Goal: Task Accomplishment & Management: Manage account settings

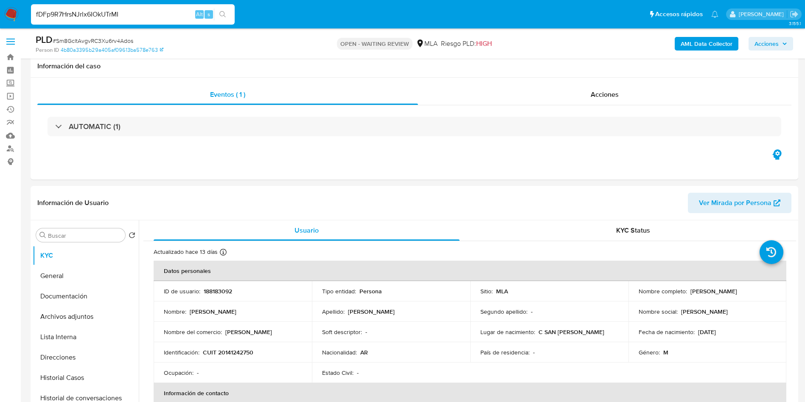
select select "10"
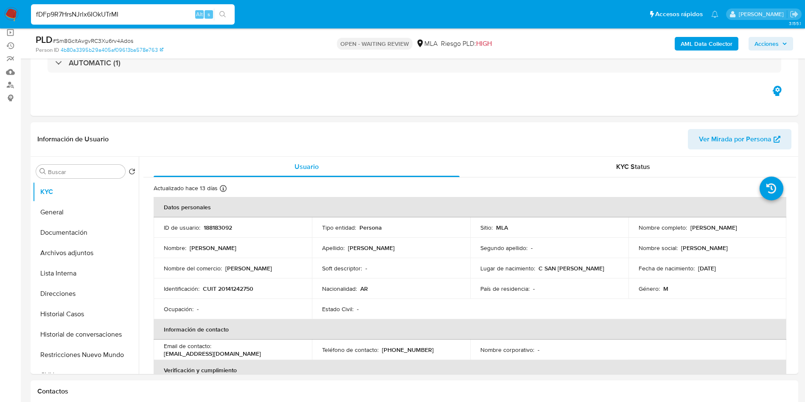
type input "fDFp9R7HrsNJrlx6IOkUTrMI"
click at [201, 18] on span "Alt" at bounding box center [199, 14] width 7 height 8
click at [214, 12] on button "search-icon" at bounding box center [222, 14] width 17 height 12
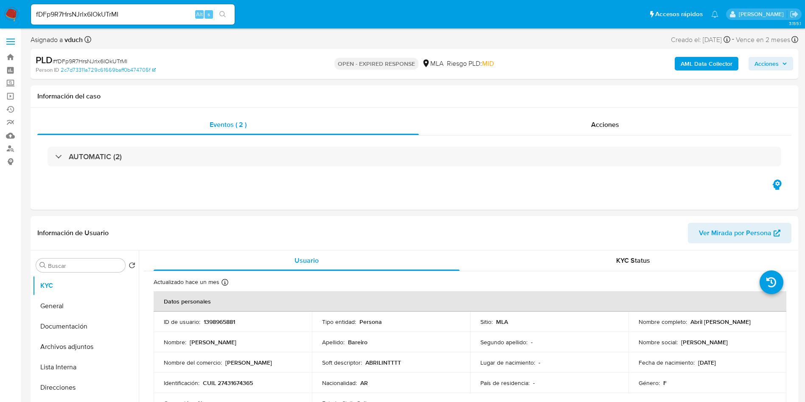
select select "10"
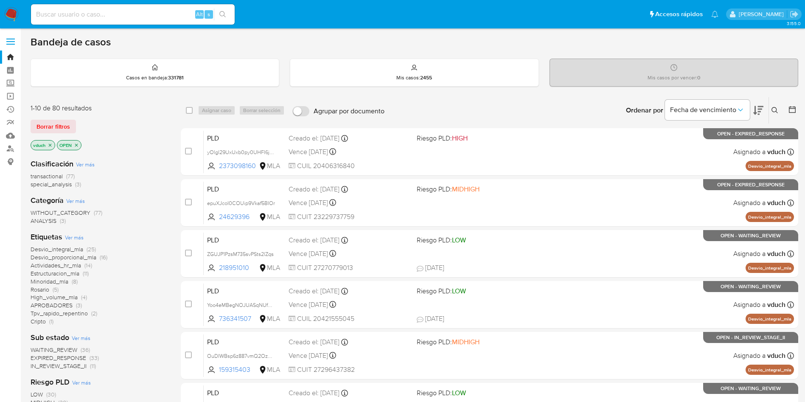
click at [777, 110] on icon at bounding box center [775, 110] width 7 height 7
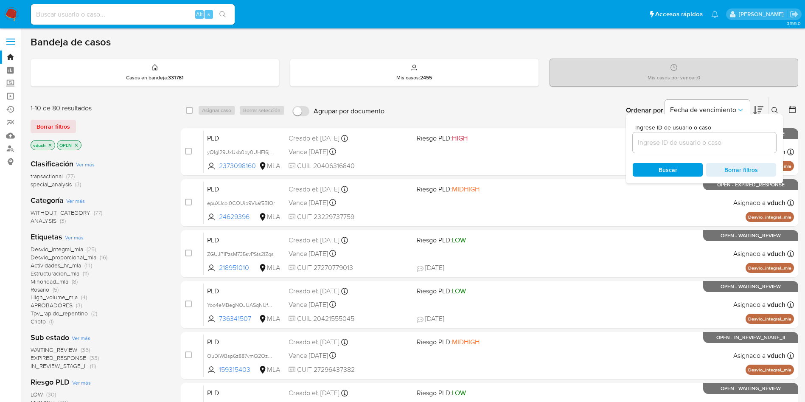
click at [715, 142] on input at bounding box center [704, 142] width 143 height 11
type input "fDFp9R7HrsNJrlx6IOkUTrMI"
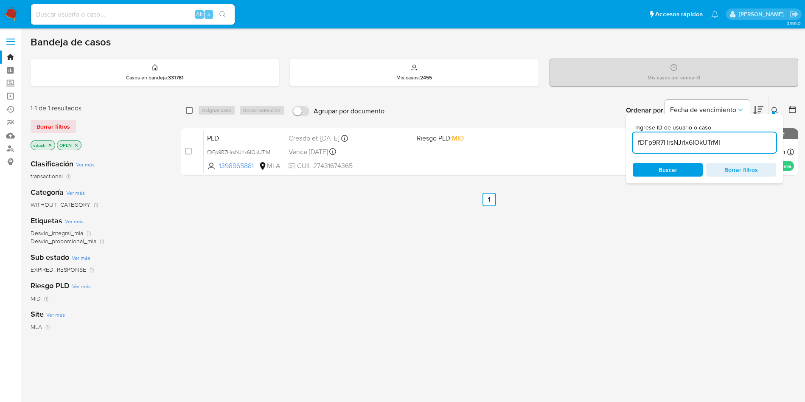
click at [191, 113] on input "checkbox" at bounding box center [189, 110] width 7 height 7
checkbox input "true"
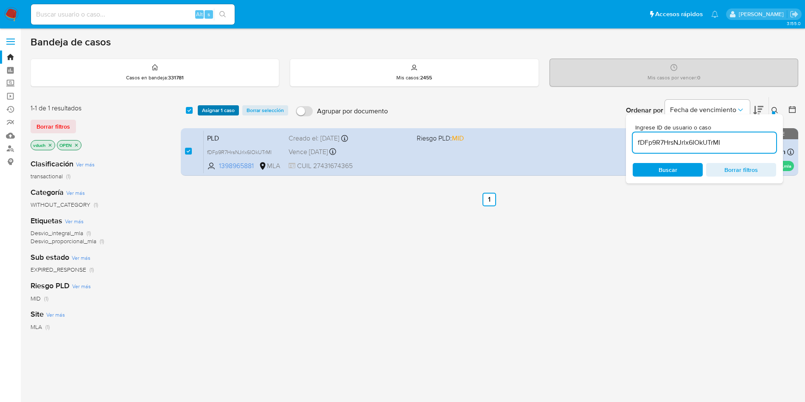
click at [220, 110] on span "Asignar 1 caso" at bounding box center [218, 110] width 33 height 8
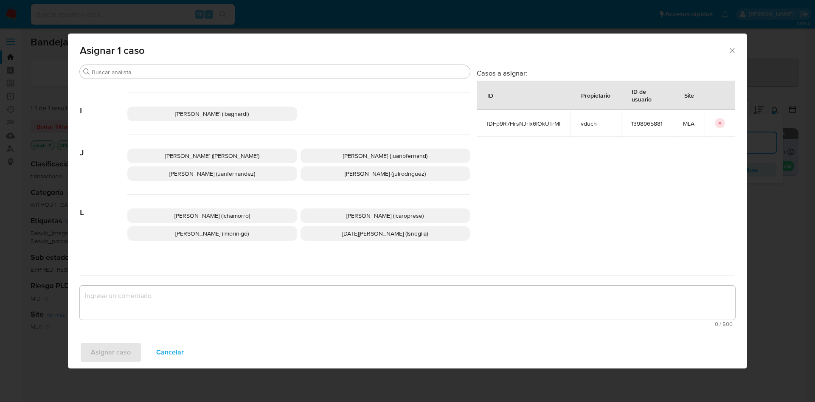
scroll to position [776, 0]
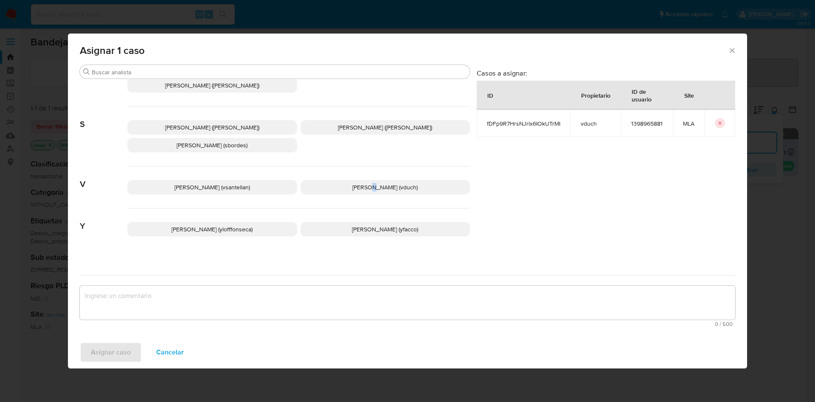
drag, startPoint x: 366, startPoint y: 177, endPoint x: 375, endPoint y: 181, distance: 9.7
click at [372, 183] on span "Valeria Duch (vduch)" at bounding box center [384, 187] width 65 height 8
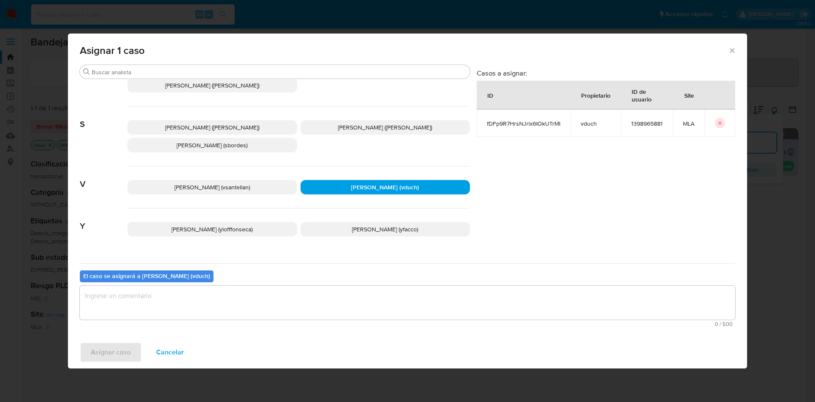
click at [334, 293] on textarea "assign-modal" at bounding box center [407, 303] width 655 height 34
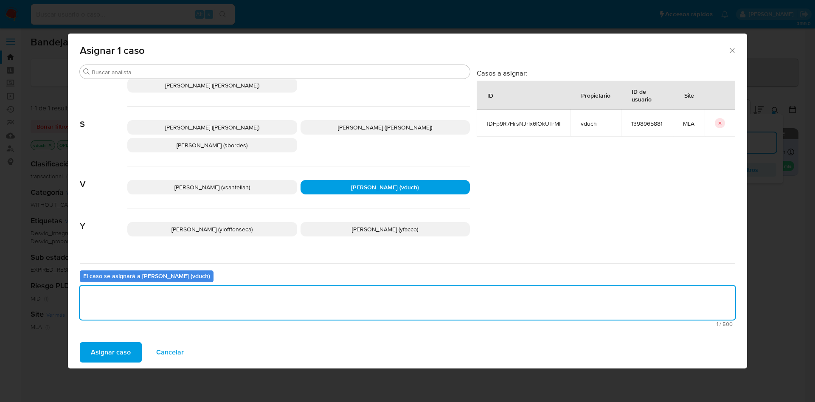
click at [125, 355] on span "Asignar caso" at bounding box center [111, 352] width 40 height 19
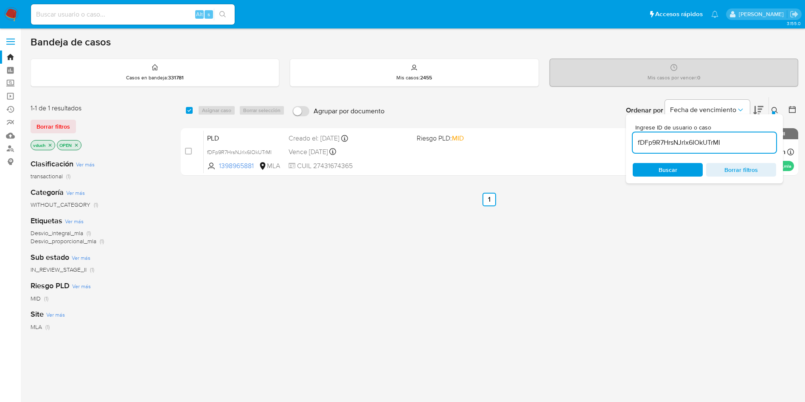
click at [691, 144] on input "fDFp9R7HrsNJrlx6IOkUTrMI" at bounding box center [704, 142] width 143 height 11
paste input "KbSrrH4E00EOHopRp8PGVRET"
type input "KbSrrH4E00EOHopRp8PGVRET"
click at [188, 107] on input "checkbox" at bounding box center [189, 110] width 7 height 7
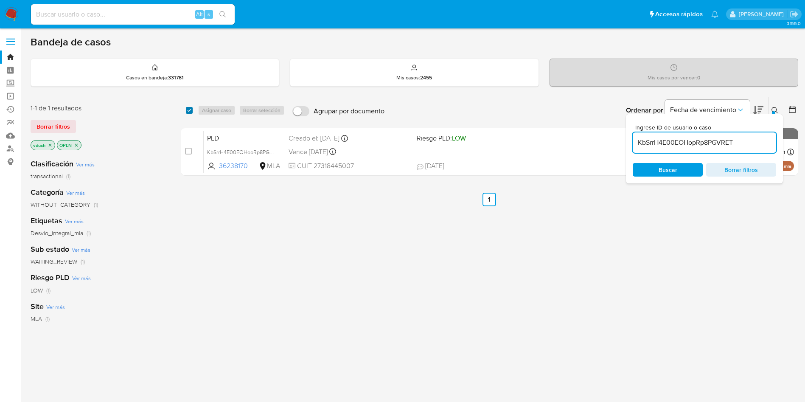
checkbox input "true"
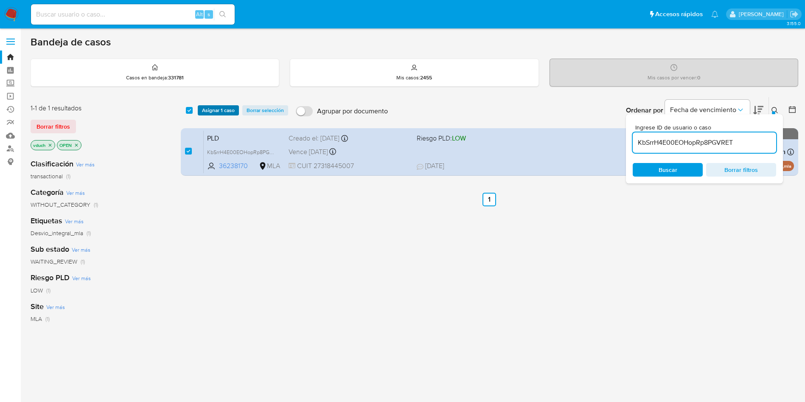
click at [215, 112] on span "Asignar 1 caso" at bounding box center [218, 110] width 33 height 8
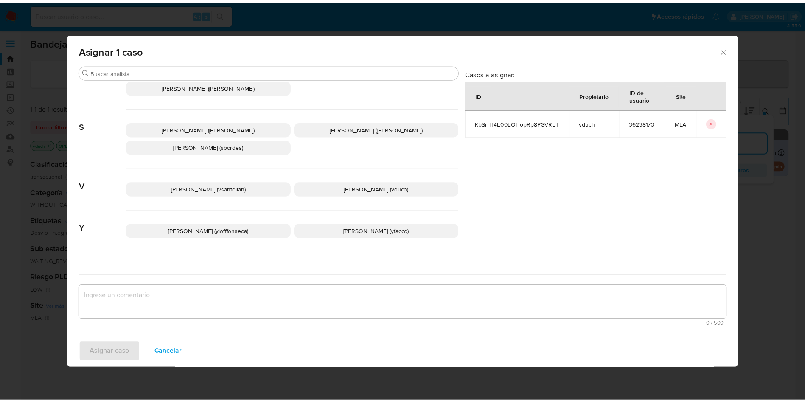
scroll to position [776, 0]
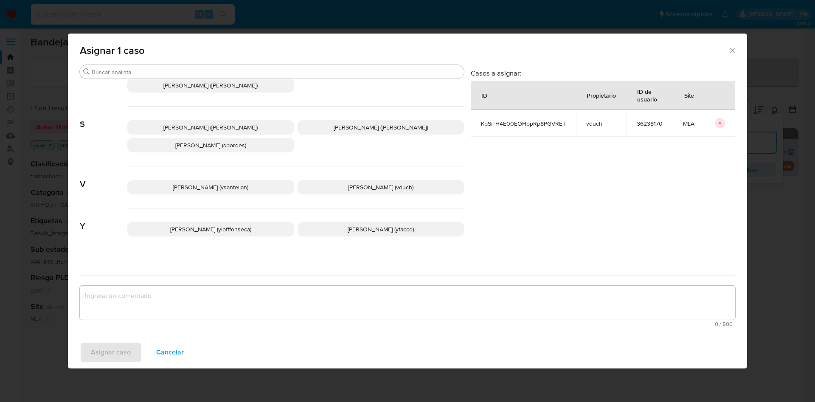
click at [367, 183] on span "Valeria Duch (vduch)" at bounding box center [380, 187] width 65 height 8
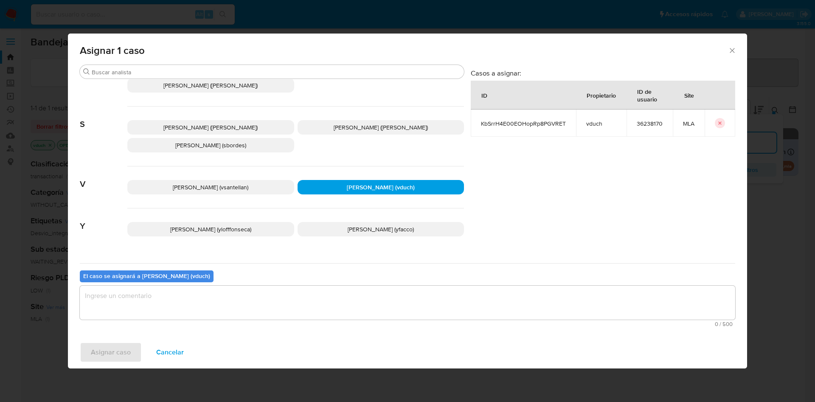
click at [395, 273] on div "El caso se asignará a Valeria Duch (vduch) 0 / 500 500 caracteres restantes" at bounding box center [407, 296] width 655 height 67
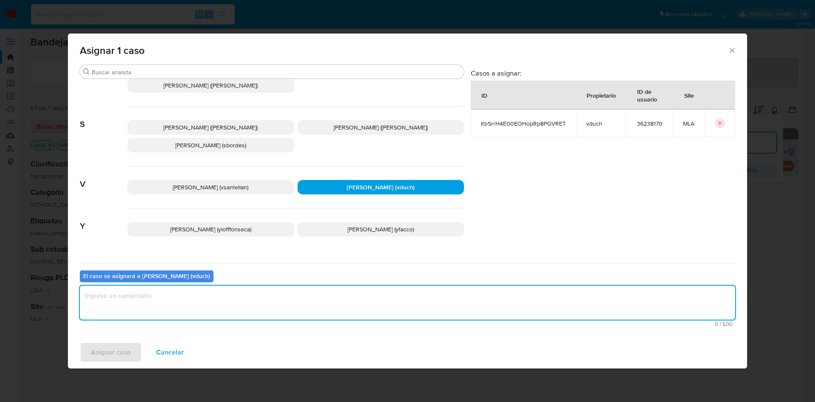
click at [383, 296] on textarea "assign-modal" at bounding box center [407, 303] width 655 height 34
click at [124, 348] on span "Asignar caso" at bounding box center [111, 352] width 40 height 19
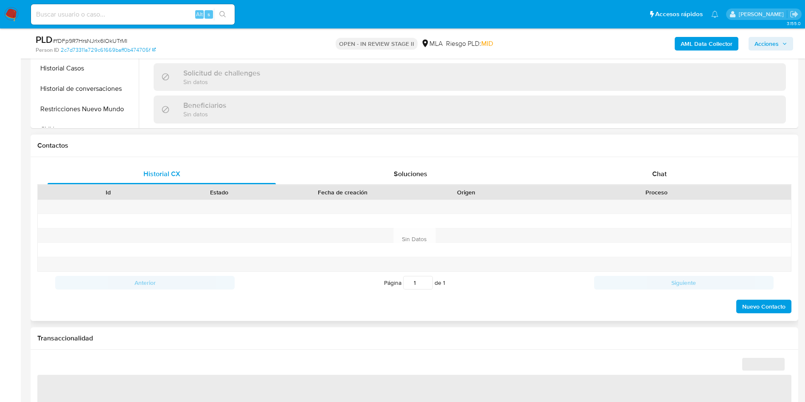
scroll to position [318, 0]
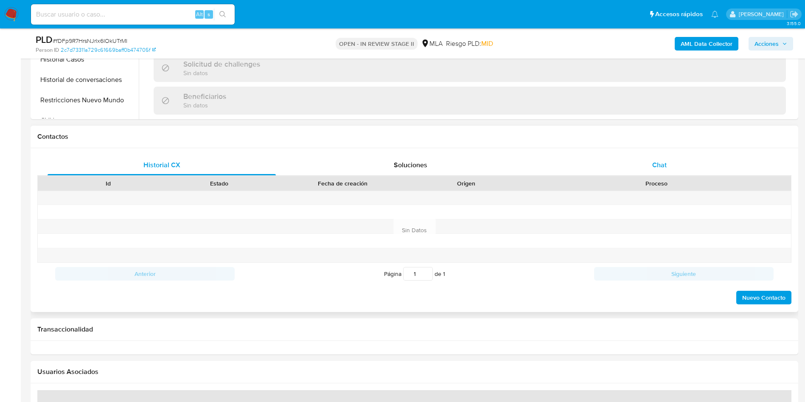
click at [669, 159] on div "Chat" at bounding box center [659, 165] width 228 height 20
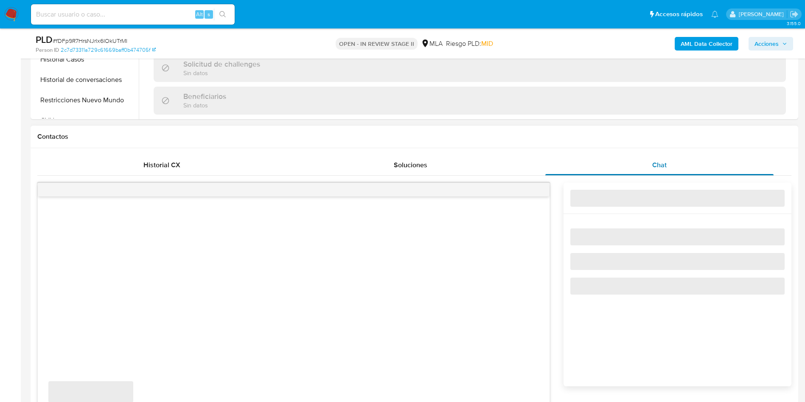
select select "10"
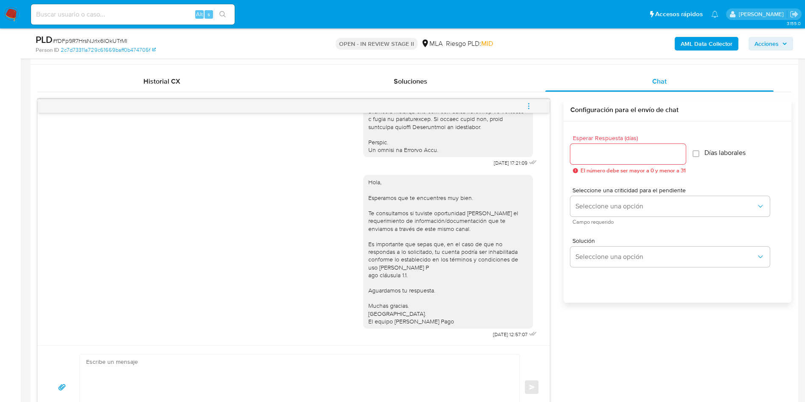
scroll to position [382, 0]
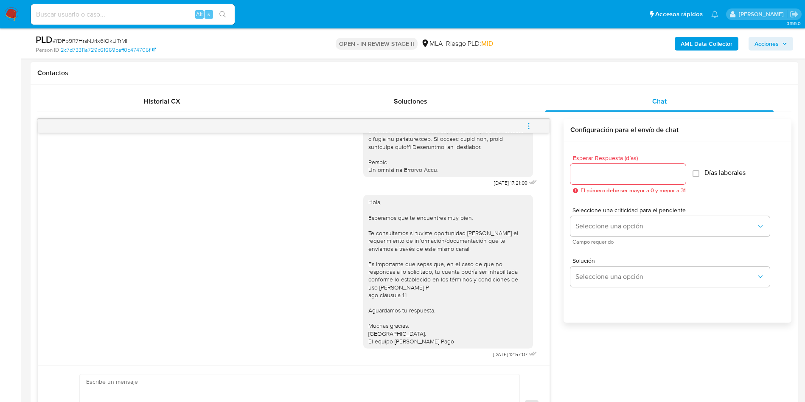
click at [526, 128] on icon "menu-action" at bounding box center [529, 126] width 8 height 8
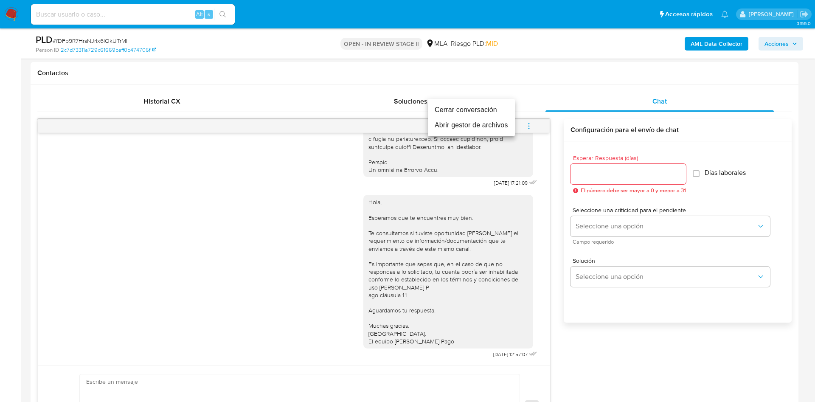
click at [501, 114] on li "Cerrar conversación" at bounding box center [471, 109] width 87 height 15
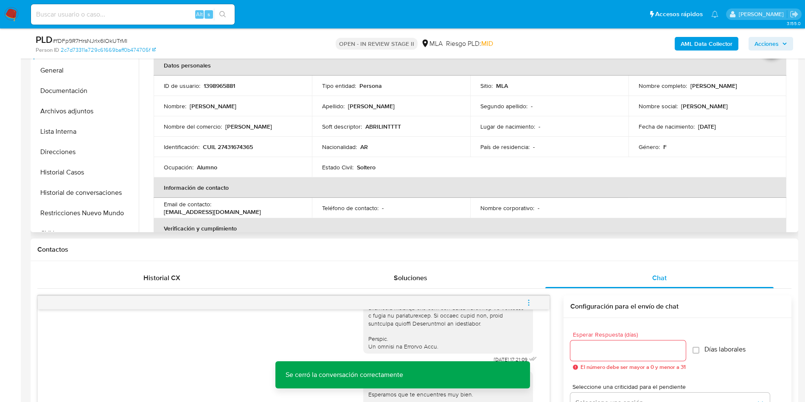
scroll to position [127, 0]
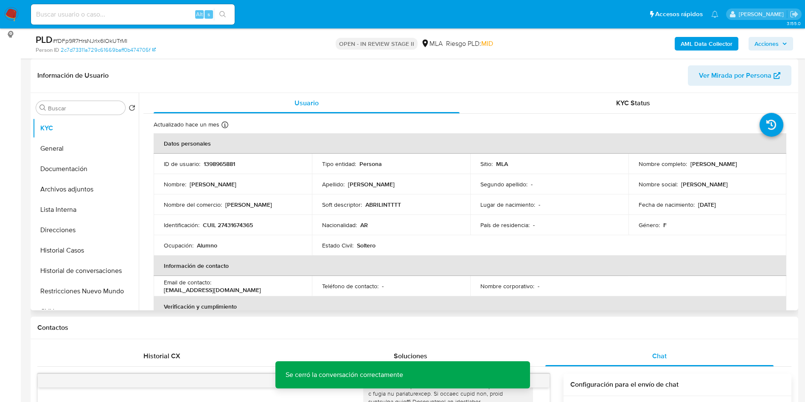
click at [237, 166] on div "ID de usuario : 1398965881" at bounding box center [233, 164] width 138 height 8
click at [226, 163] on p "1398965881" at bounding box center [219, 164] width 31 height 8
copy p "1398965881"
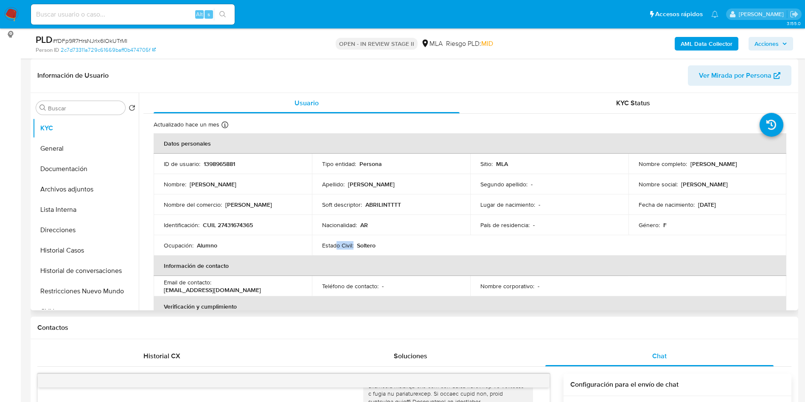
click at [334, 248] on td "Estado Civil : Soltero" at bounding box center [391, 245] width 158 height 20
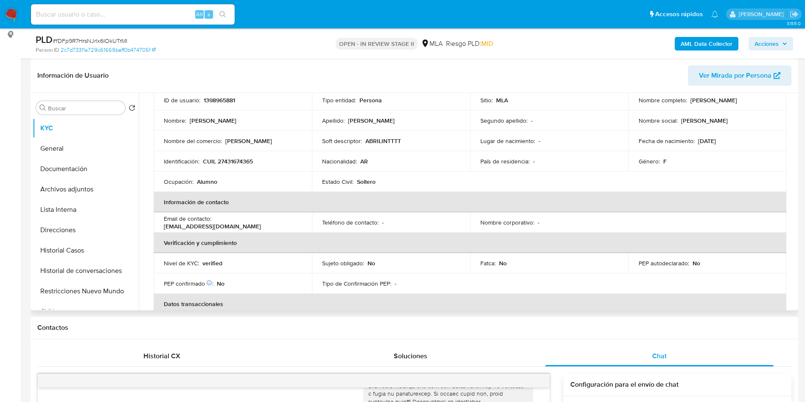
click at [413, 275] on td "Tipo de Confirmación PEP : -" at bounding box center [391, 283] width 158 height 20
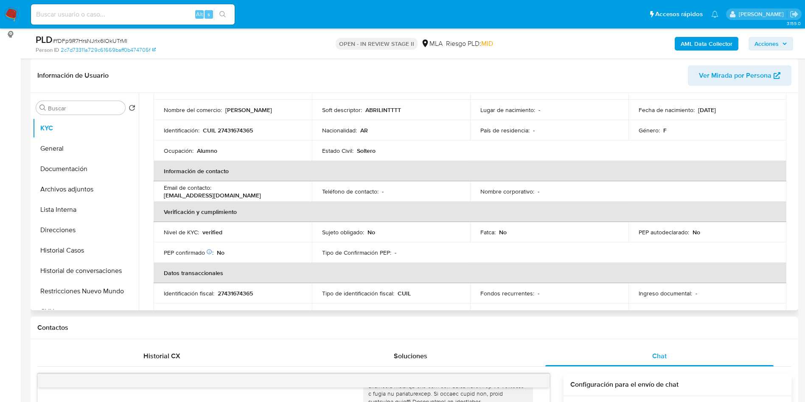
scroll to position [0, 0]
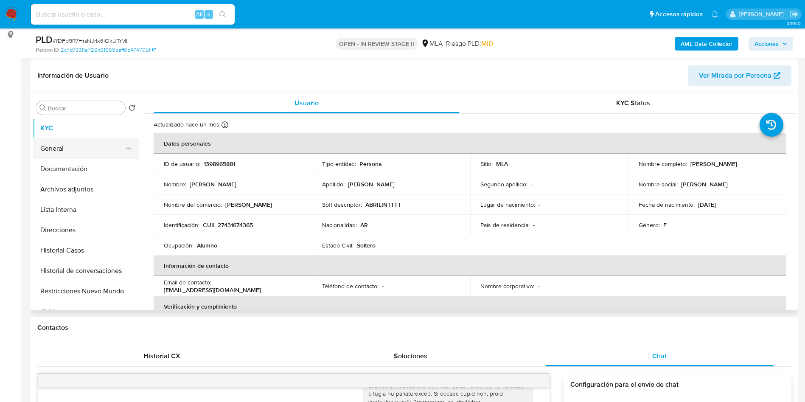
click at [82, 157] on button "General" at bounding box center [82, 148] width 99 height 20
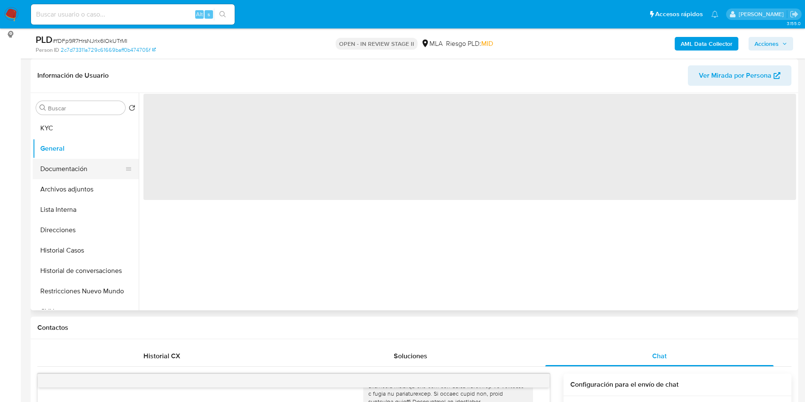
click at [66, 173] on button "Documentación" at bounding box center [82, 169] width 99 height 20
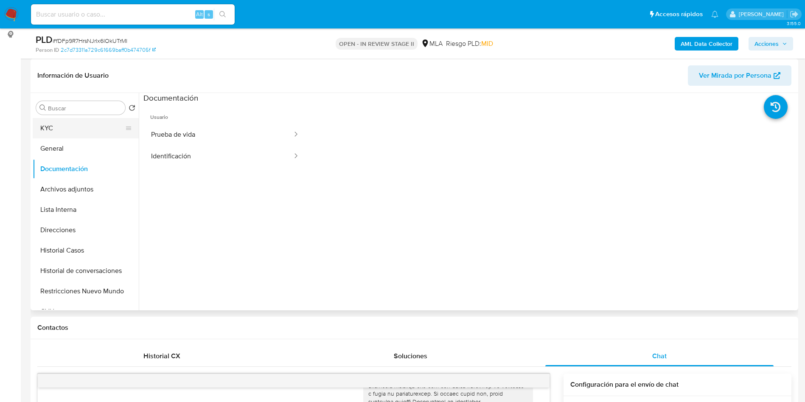
click at [47, 134] on button "KYC" at bounding box center [82, 128] width 99 height 20
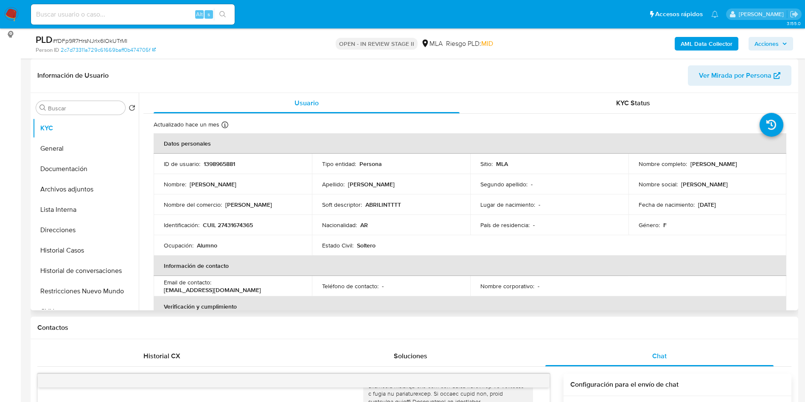
scroll to position [439, 0]
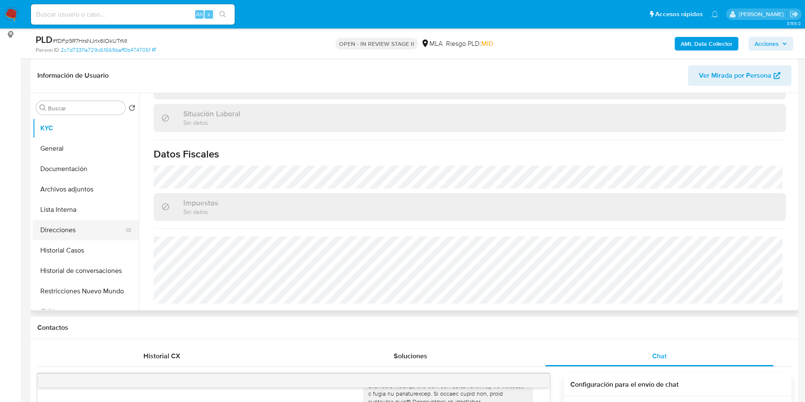
click at [98, 231] on button "Direcciones" at bounding box center [82, 230] width 99 height 20
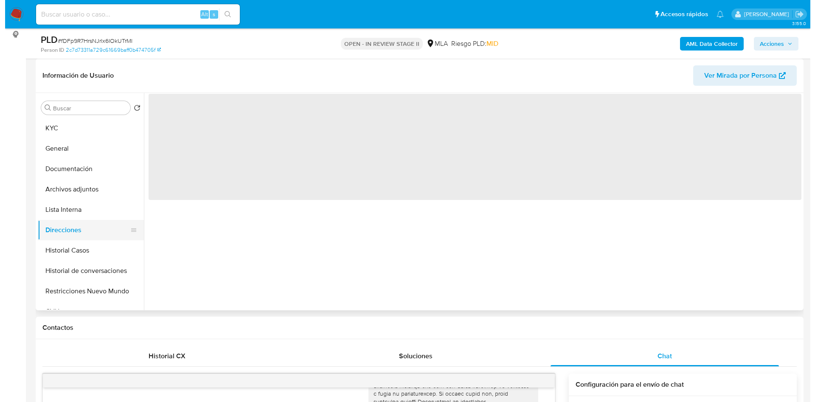
scroll to position [0, 0]
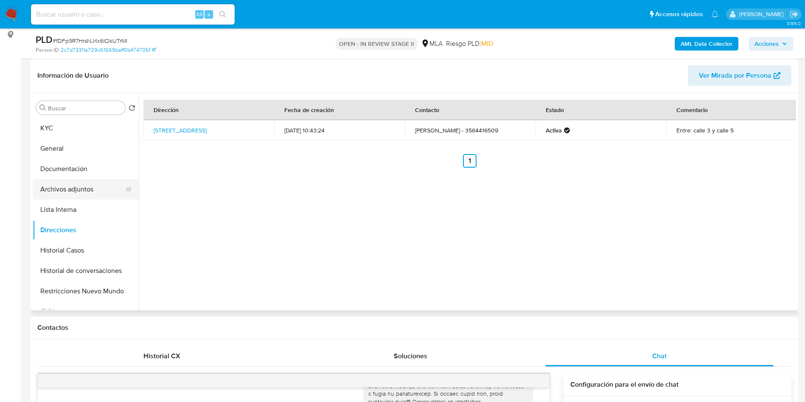
click at [80, 186] on button "Archivos adjuntos" at bounding box center [82, 189] width 99 height 20
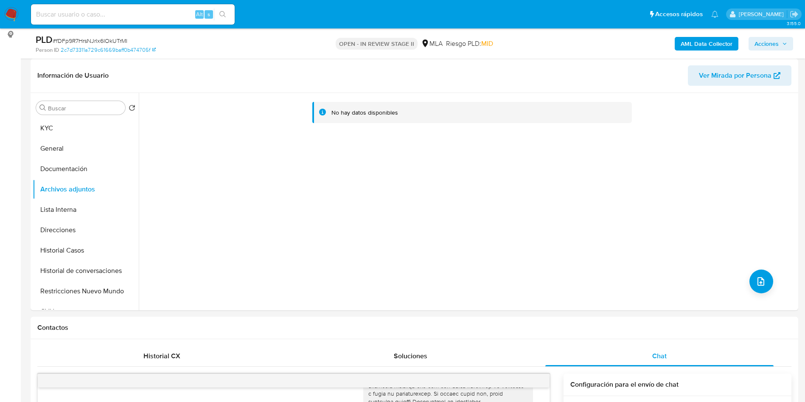
click at [694, 48] on b "AML Data Collector" at bounding box center [707, 44] width 52 height 14
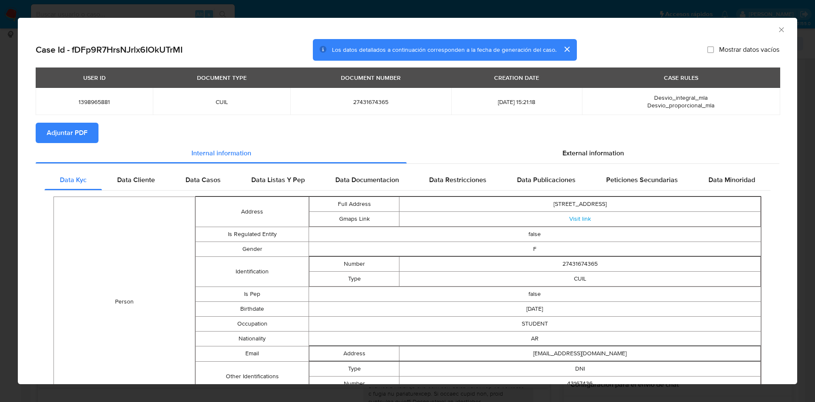
click at [77, 135] on span "Adjuntar PDF" at bounding box center [67, 133] width 41 height 19
click at [777, 28] on icon "Cerrar ventana" at bounding box center [781, 29] width 8 height 8
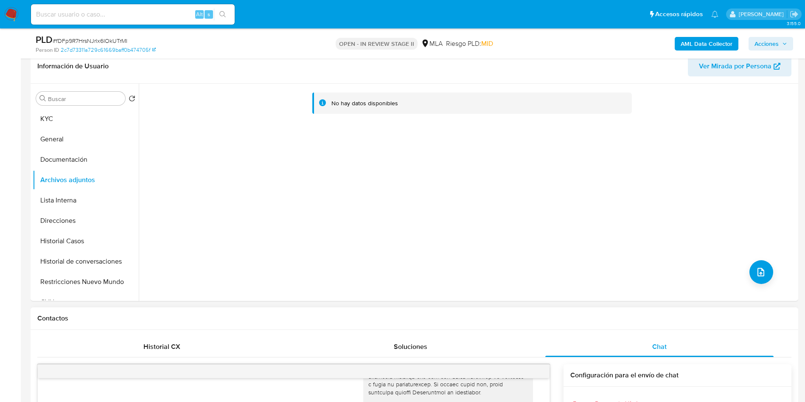
scroll to position [318, 0]
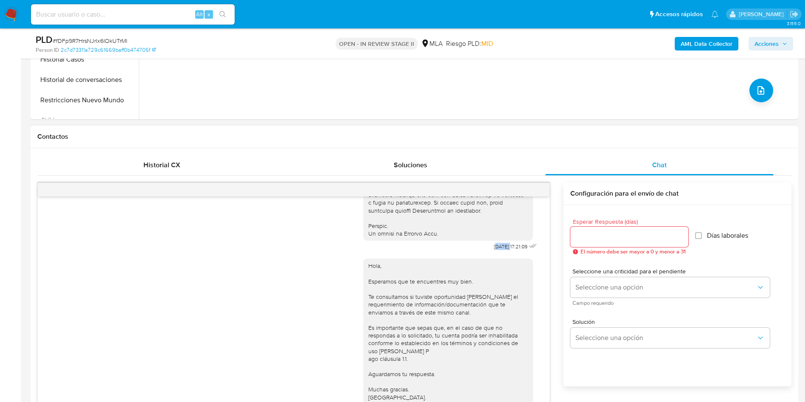
drag, startPoint x: 477, startPoint y: 241, endPoint x: 492, endPoint y: 240, distance: 15.3
click at [494, 243] on span "18/08/2025 17:21:09" at bounding box center [511, 246] width 34 height 7
click at [503, 243] on span "18/08/2025 17:21:09" at bounding box center [511, 246] width 34 height 7
drag, startPoint x: 498, startPoint y: 241, endPoint x: 471, endPoint y: 241, distance: 27.2
click at [471, 241] on div "18/08/2025 17:21:09" at bounding box center [451, 20] width 176 height 465
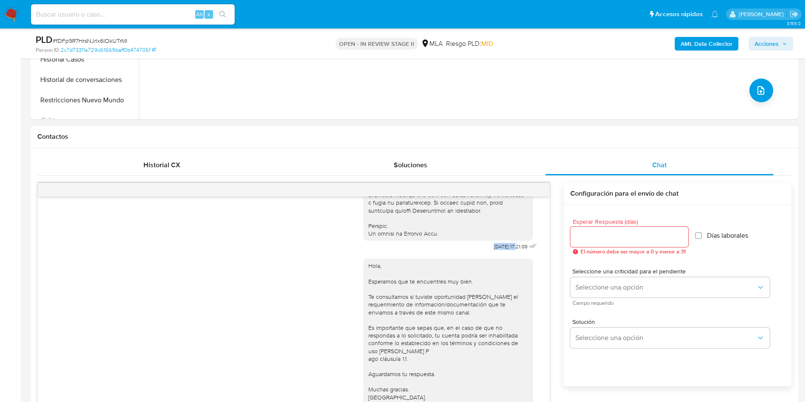
copy span "18/08/2025"
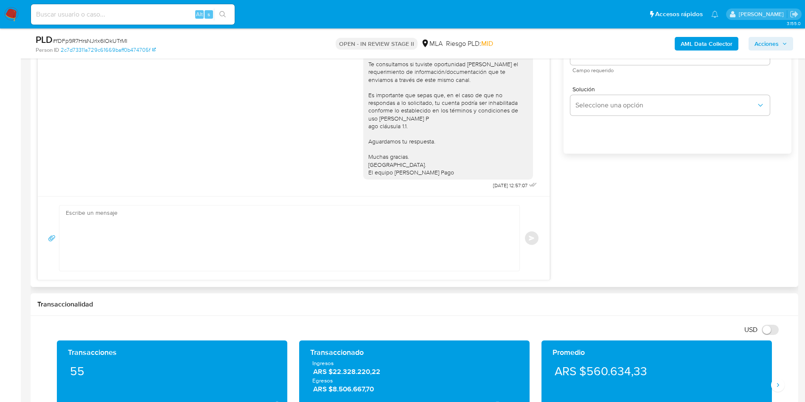
scroll to position [573, 0]
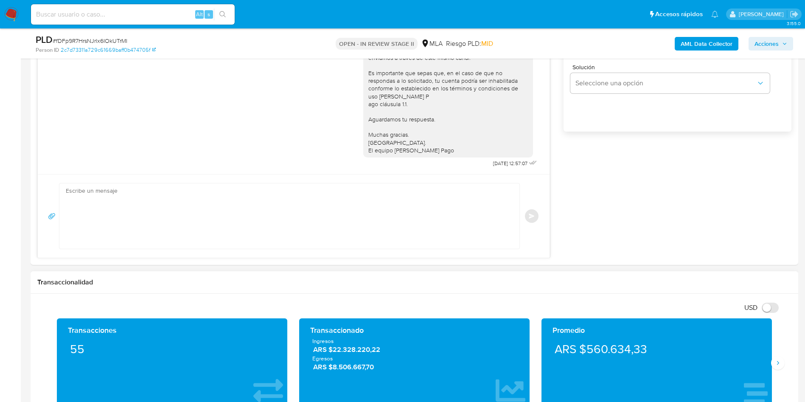
click at [452, 286] on h1 "Transaccionalidad" at bounding box center [414, 282] width 754 height 8
drag, startPoint x: 500, startPoint y: 162, endPoint x: 463, endPoint y: 166, distance: 37.2
click at [464, 166] on div "Hola, Esperamos que te encuentres muy bien. Te consultamos si tuviste oportunid…" at bounding box center [451, 83] width 176 height 171
click at [471, 172] on div "18/08/2025 17:21:09 Hola, Esperamos que te encuentres muy bien. Te consultamos …" at bounding box center [294, 58] width 512 height 232
click at [493, 162] on span "22/08/2025 12:57:07" at bounding box center [510, 163] width 34 height 7
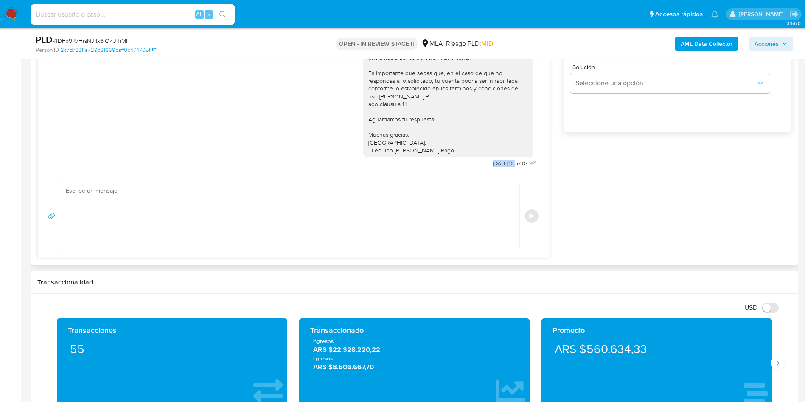
drag, startPoint x: 472, startPoint y: 163, endPoint x: 500, endPoint y: 161, distance: 28.1
click at [500, 161] on span "22/08/2025 12:57:07" at bounding box center [510, 163] width 34 height 7
copy span "22/08/2025"
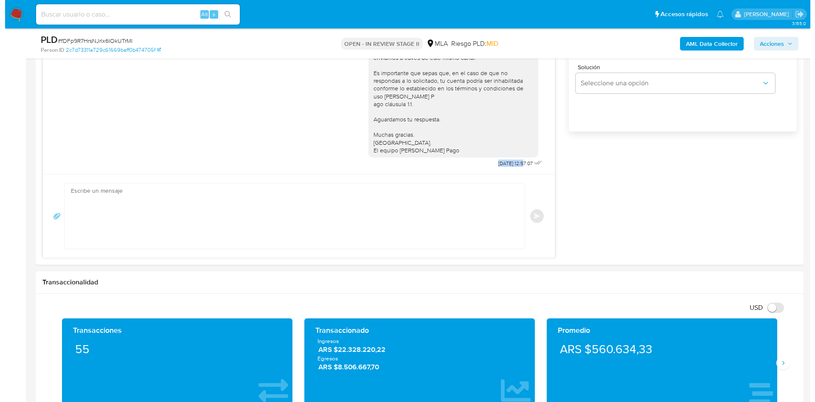
scroll to position [64, 0]
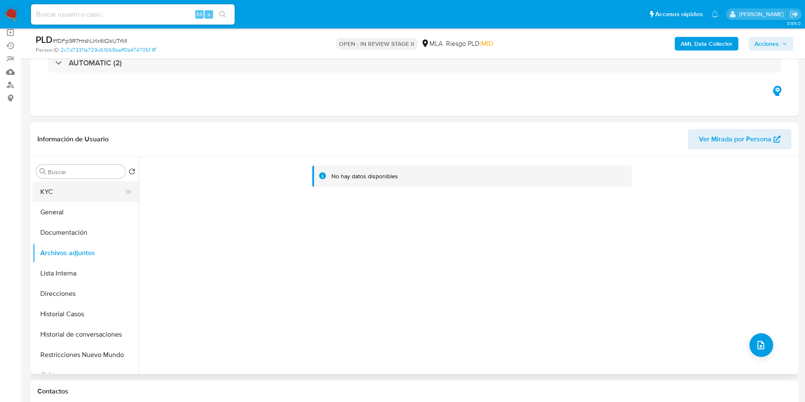
click at [79, 191] on button "KYC" at bounding box center [82, 192] width 99 height 20
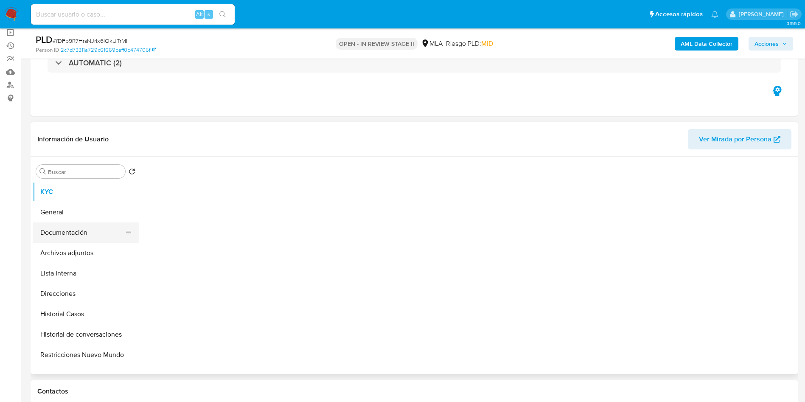
click at [84, 241] on button "Documentación" at bounding box center [82, 232] width 99 height 20
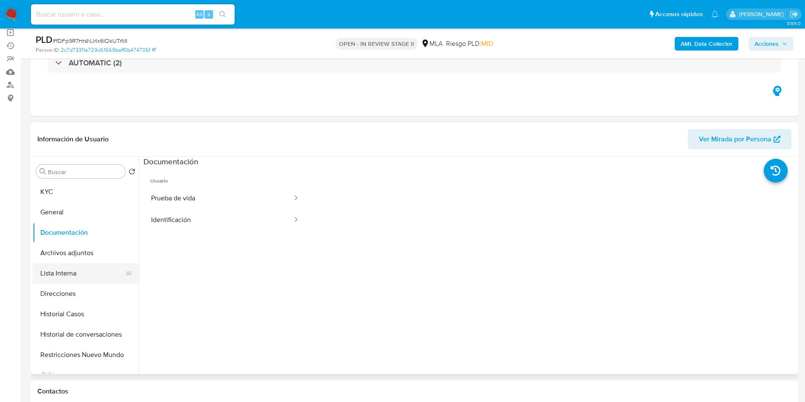
click at [102, 267] on button "Lista Interna" at bounding box center [82, 273] width 99 height 20
click at [102, 263] on button "Lista Interna" at bounding box center [82, 273] width 99 height 20
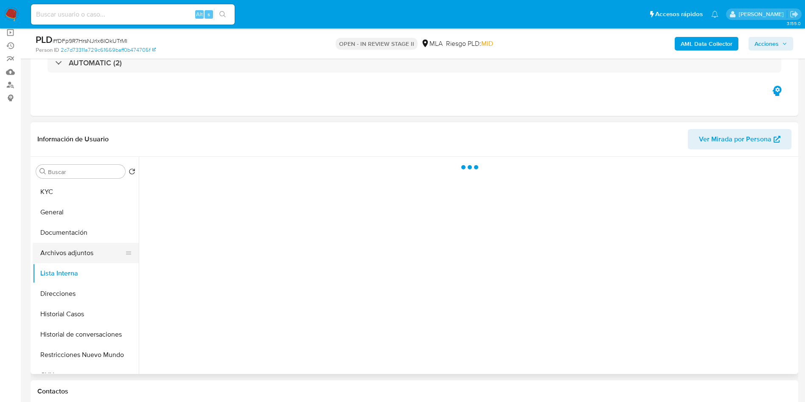
click at [95, 253] on button "Archivos adjuntos" at bounding box center [82, 253] width 99 height 20
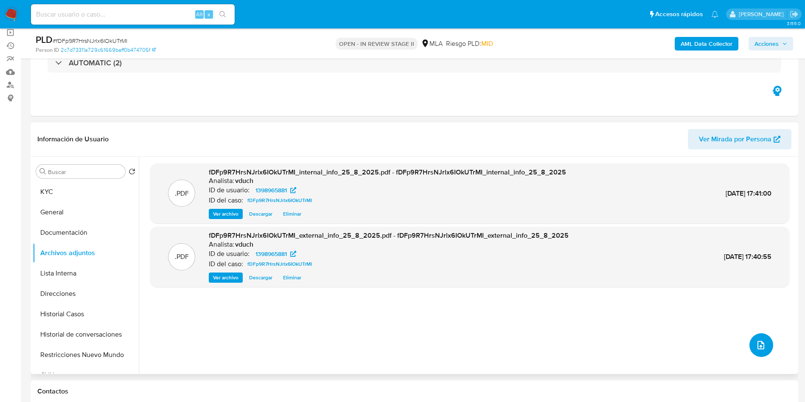
click at [769, 348] on button "upload-file" at bounding box center [762, 345] width 24 height 24
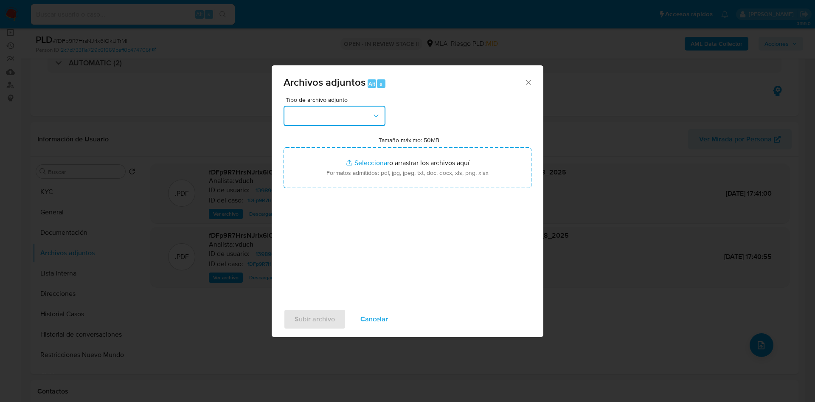
click at [354, 119] on button "button" at bounding box center [335, 116] width 102 height 20
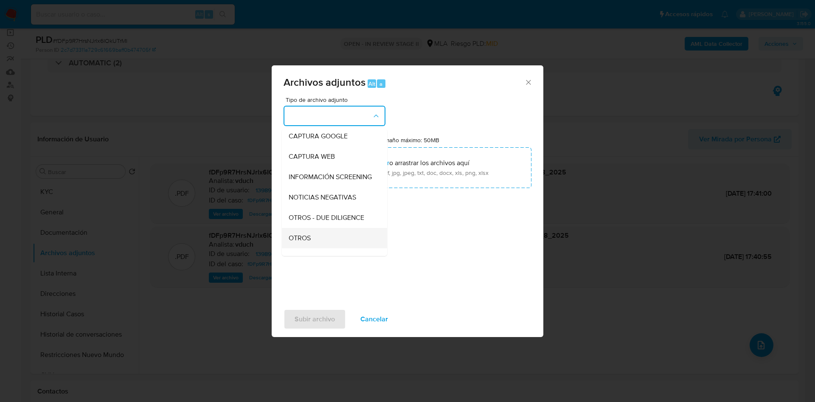
click at [314, 241] on div "OTROS" at bounding box center [332, 238] width 87 height 20
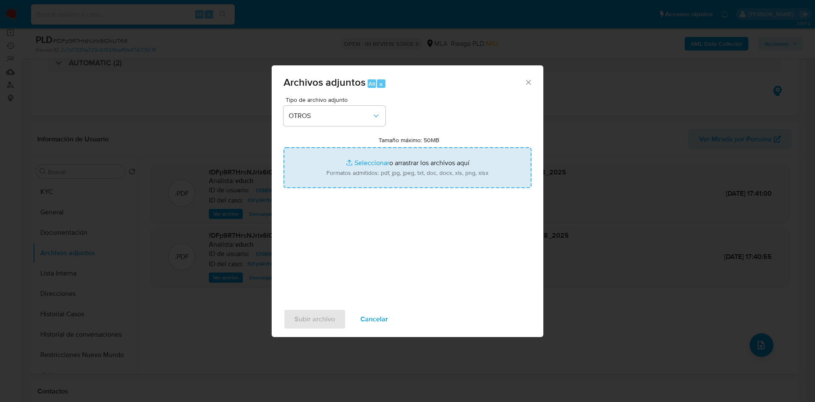
type input "C:\fakepath\Caselog fDFp9R7HrsNJrlx6IOkUTrMI_2025_08_18_17_42_13.docx"
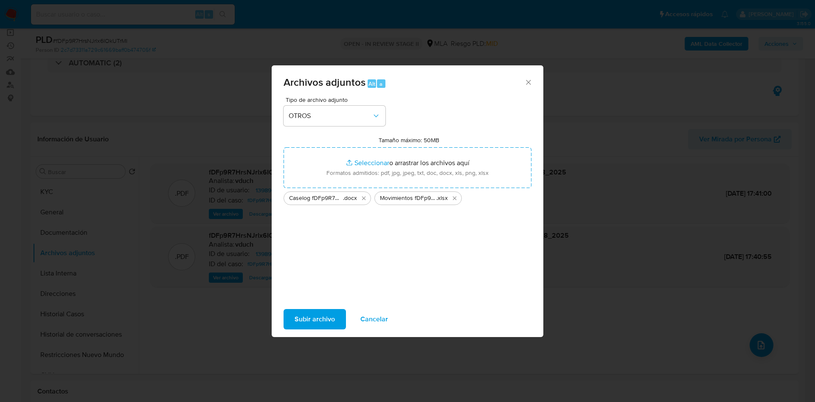
click at [318, 321] on span "Subir archivo" at bounding box center [315, 319] width 40 height 19
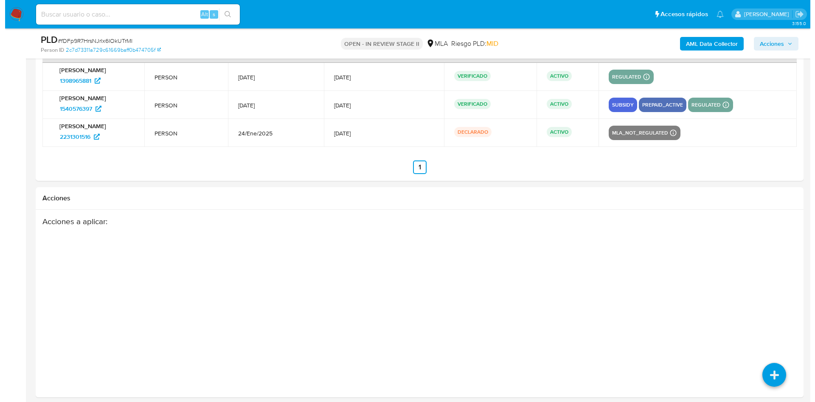
scroll to position [1549, 0]
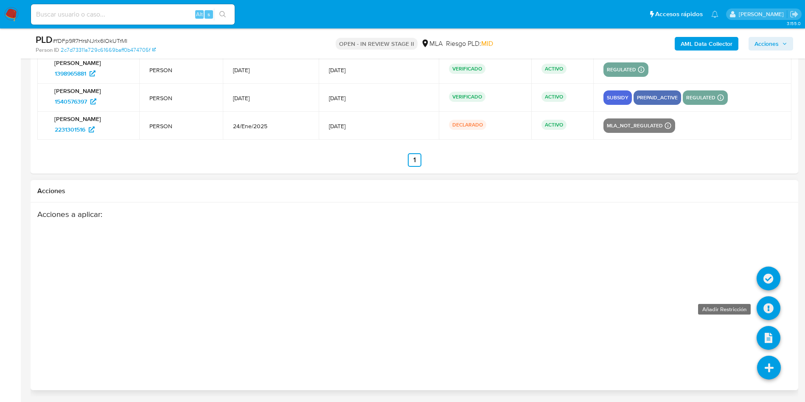
click at [769, 305] on icon at bounding box center [769, 308] width 24 height 24
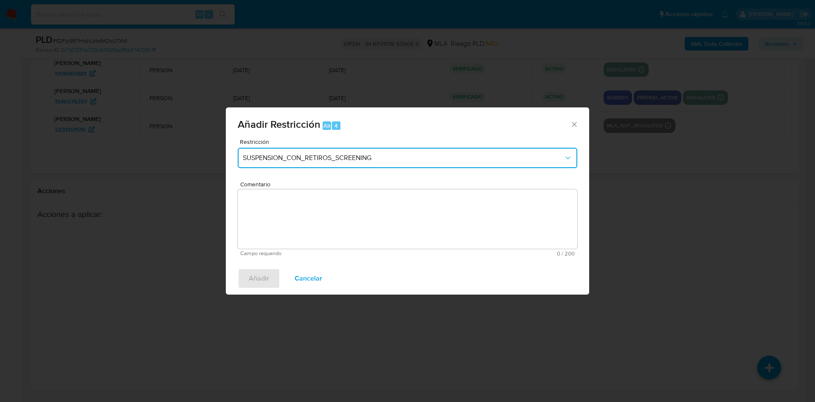
click at [342, 168] on button "SUSPENSION_CON_RETIROS_SCREENING" at bounding box center [408, 158] width 340 height 20
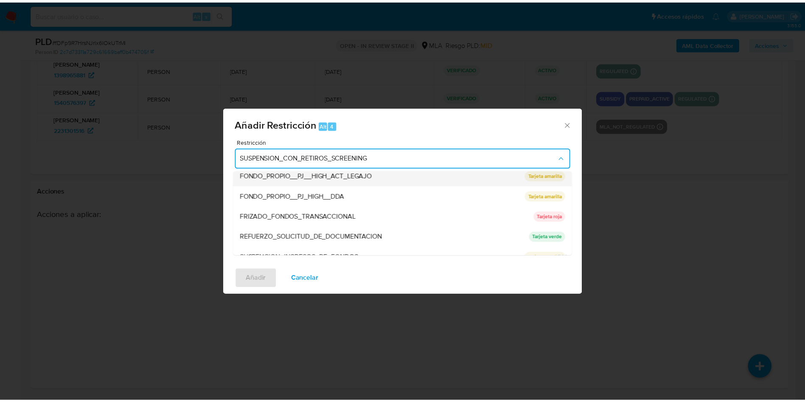
scroll to position [180, 0]
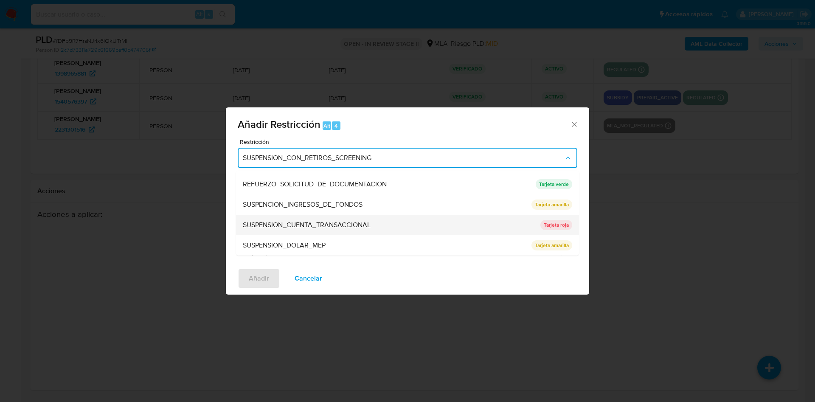
click at [343, 221] on span "SUSPENSION_CUENTA_TRANSACCIONAL" at bounding box center [307, 225] width 128 height 8
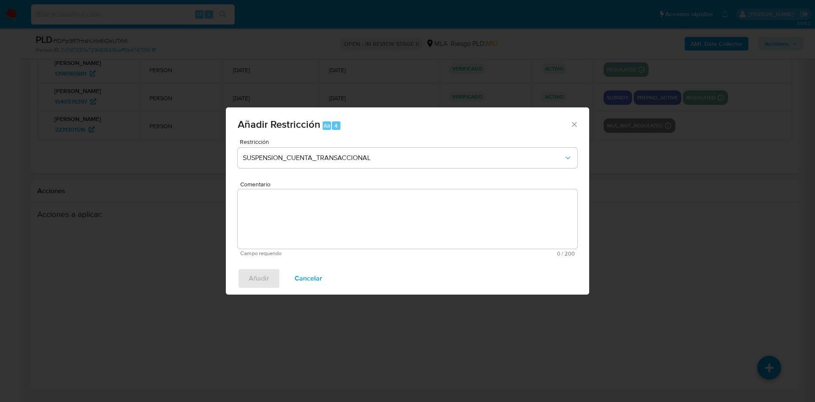
click at [309, 214] on textarea "Comentario" at bounding box center [408, 218] width 340 height 59
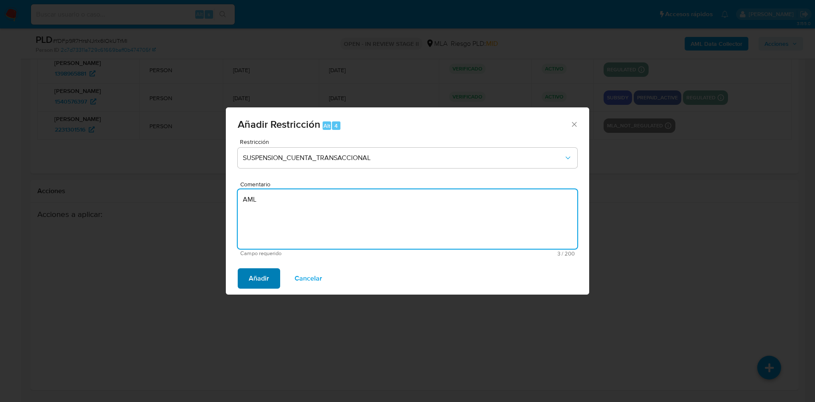
type textarea "AML"
click at [256, 276] on span "Añadir" at bounding box center [259, 278] width 20 height 19
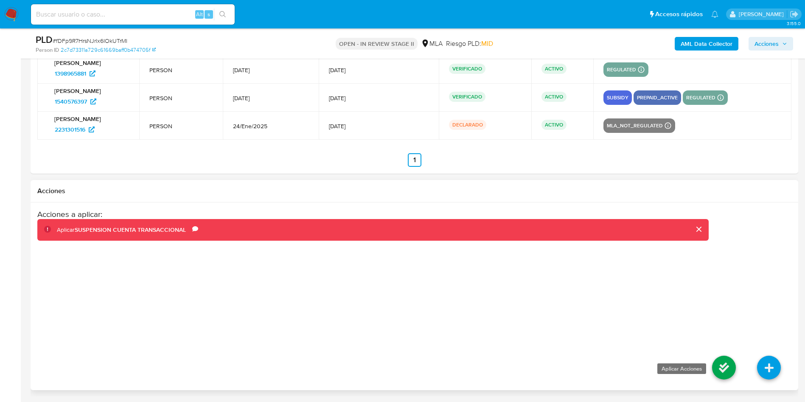
click at [719, 365] on icon at bounding box center [724, 368] width 24 height 24
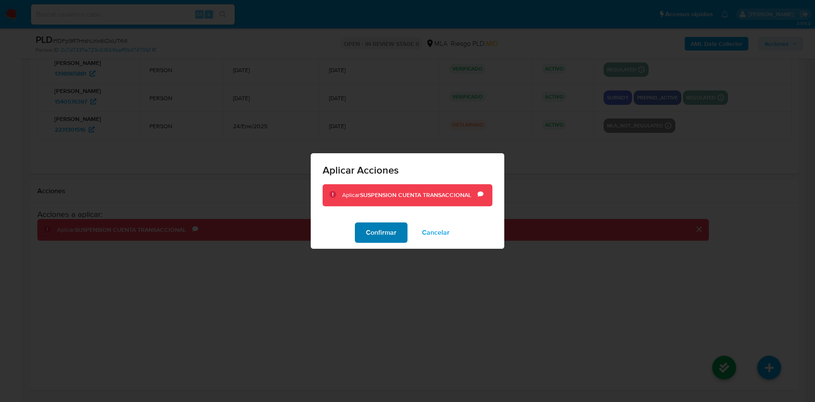
click at [386, 237] on span "Confirmar" at bounding box center [381, 232] width 31 height 19
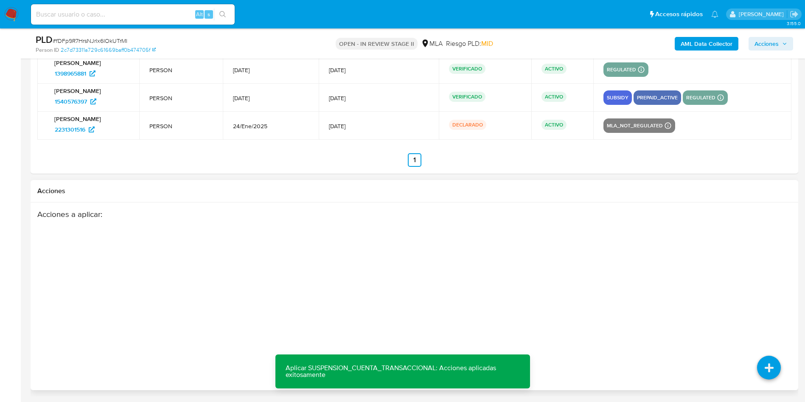
click at [207, 250] on div "Acciones a aplicar :" at bounding box center [372, 277] width 671 height 136
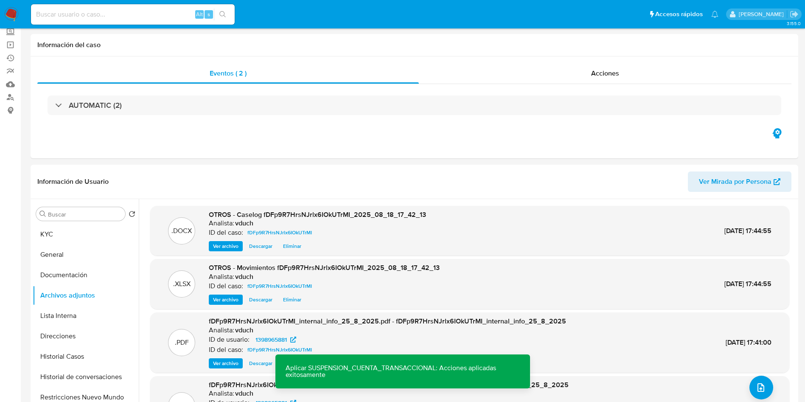
scroll to position [0, 0]
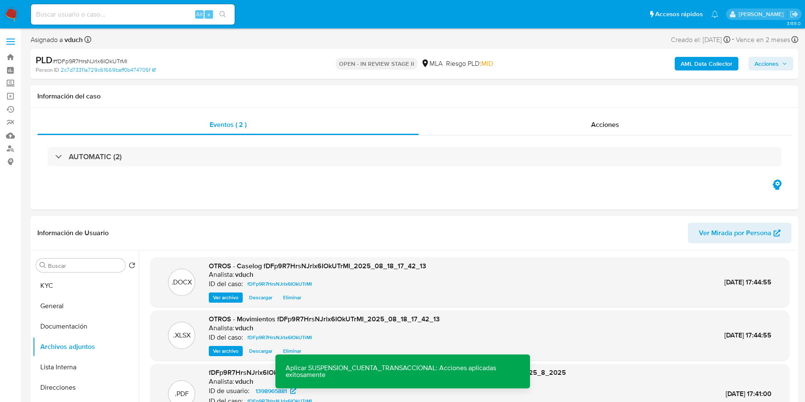
click at [776, 62] on span "Acciones" at bounding box center [767, 64] width 24 height 14
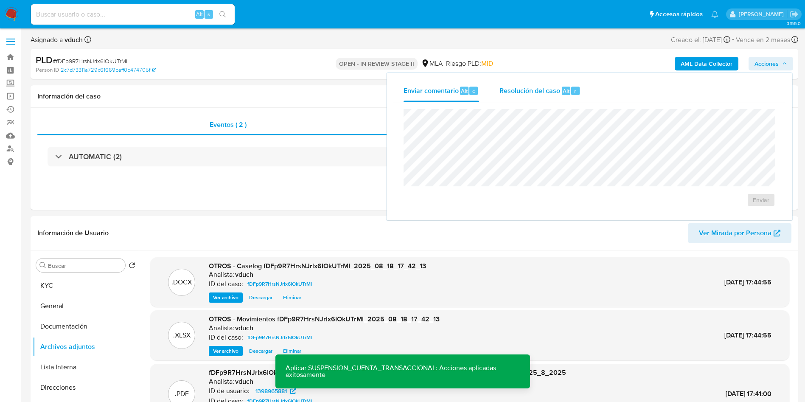
click at [546, 93] on span "Resolución del caso" at bounding box center [530, 91] width 61 height 10
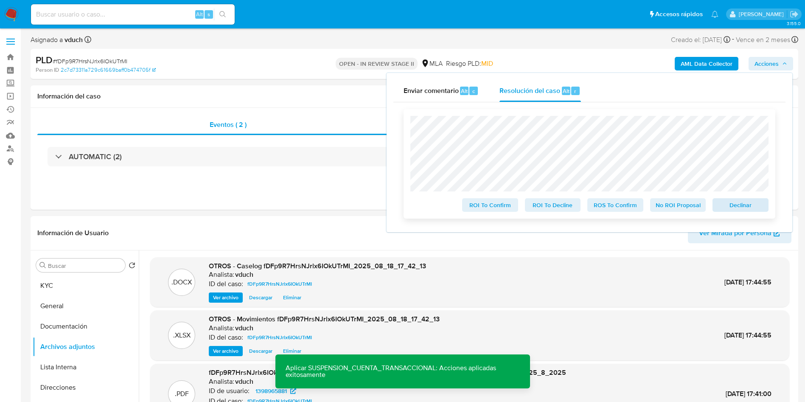
click at [735, 213] on div "ROI To Confirm ROI To Decline ROS To Confirm No ROI Proposal Declinar" at bounding box center [590, 164] width 372 height 110
click at [734, 209] on span "Declinar" at bounding box center [741, 205] width 44 height 12
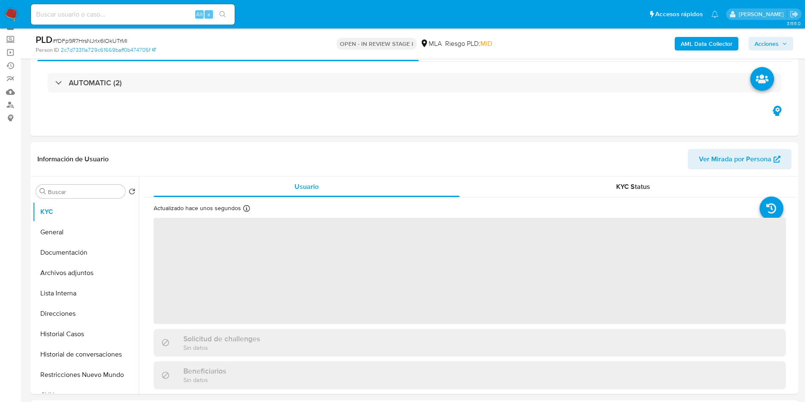
scroll to position [64, 0]
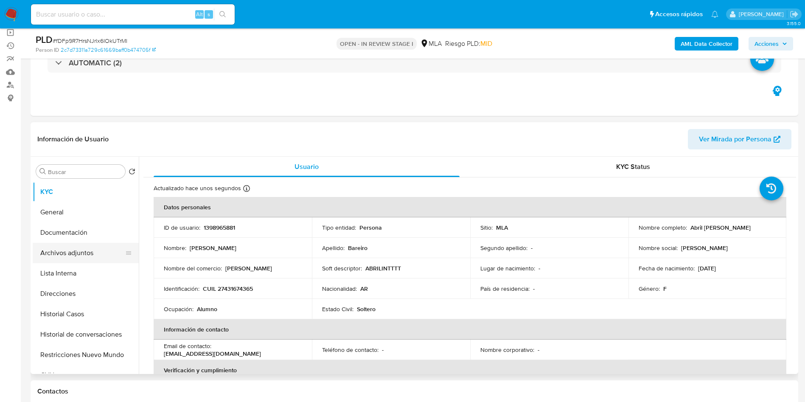
click at [65, 248] on button "Archivos adjuntos" at bounding box center [82, 253] width 99 height 20
select select "10"
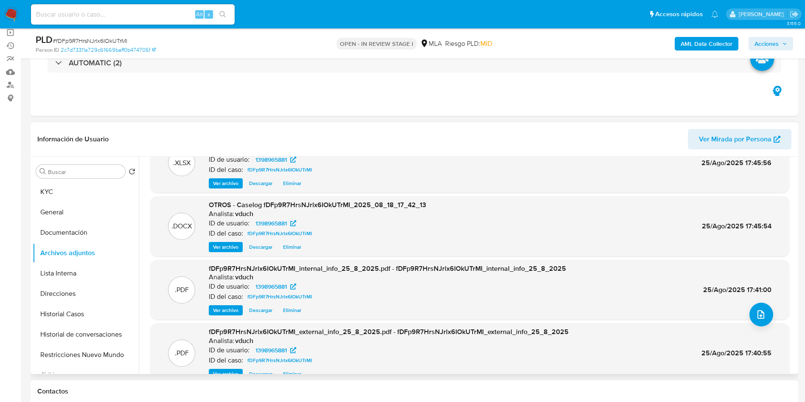
scroll to position [48, 0]
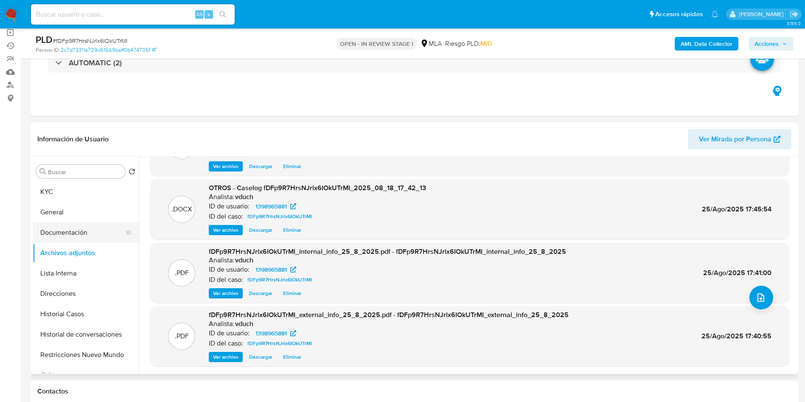
click at [84, 227] on button "Documentación" at bounding box center [82, 232] width 99 height 20
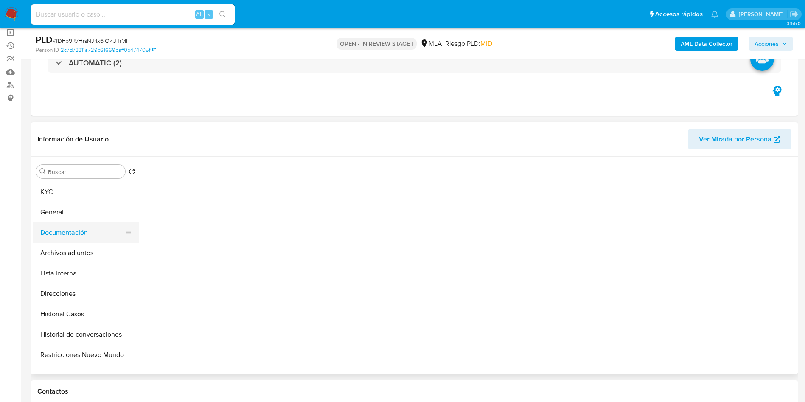
scroll to position [0, 0]
click at [773, 44] on span "Acciones" at bounding box center [767, 44] width 24 height 14
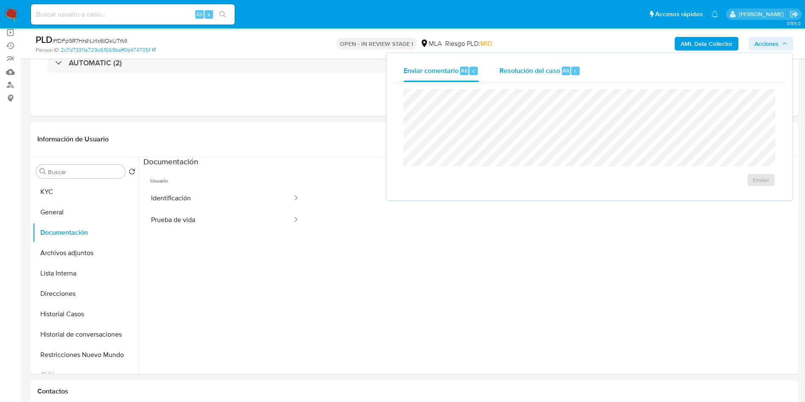
click at [537, 73] on span "Resolución del caso" at bounding box center [530, 70] width 61 height 10
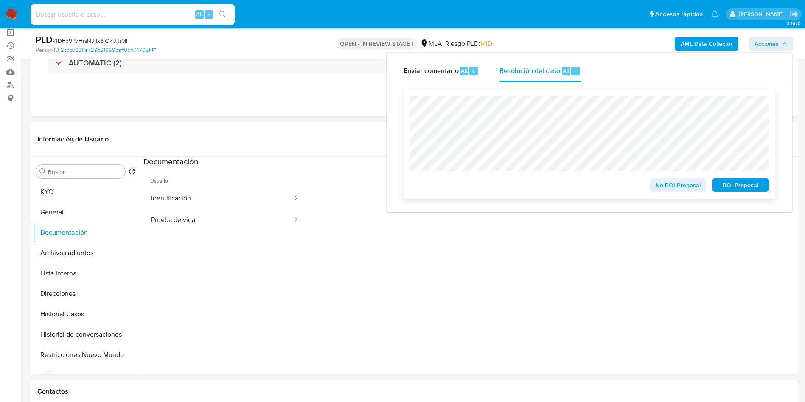
click at [742, 188] on span "ROI Proposal" at bounding box center [741, 185] width 44 height 12
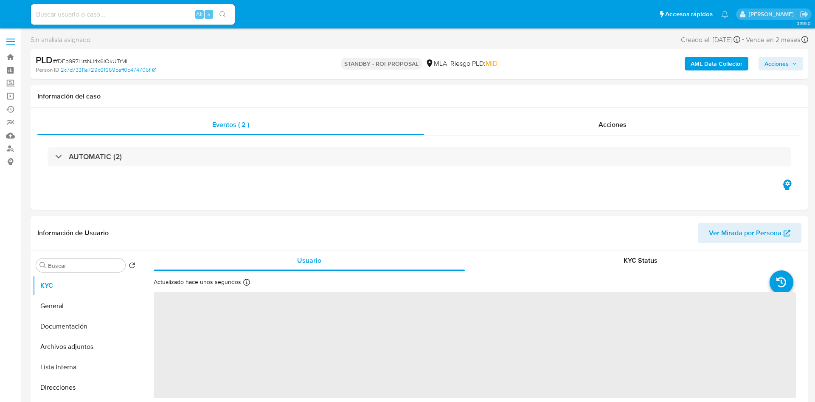
select select "10"
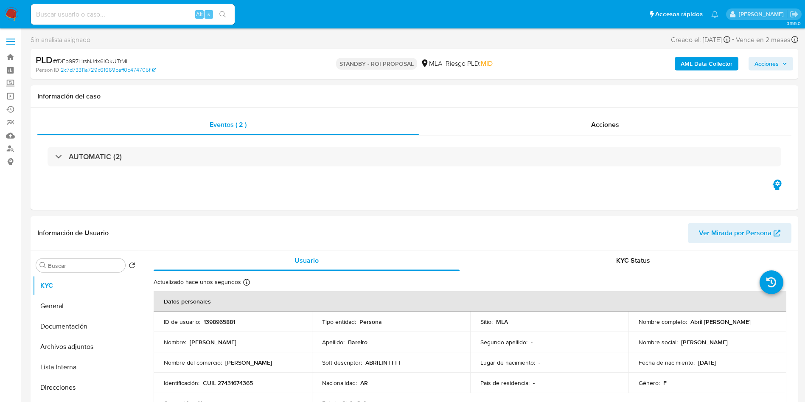
click at [127, 23] on div "Alt s" at bounding box center [133, 14] width 204 height 20
click at [137, 17] on input at bounding box center [133, 14] width 204 height 11
paste input "KbSrrH4E00EOHopRp8PGVRET"
type input "KbSrrH4E00EOHopRp8PGVRET"
click at [218, 13] on button "search-icon" at bounding box center [222, 14] width 17 height 12
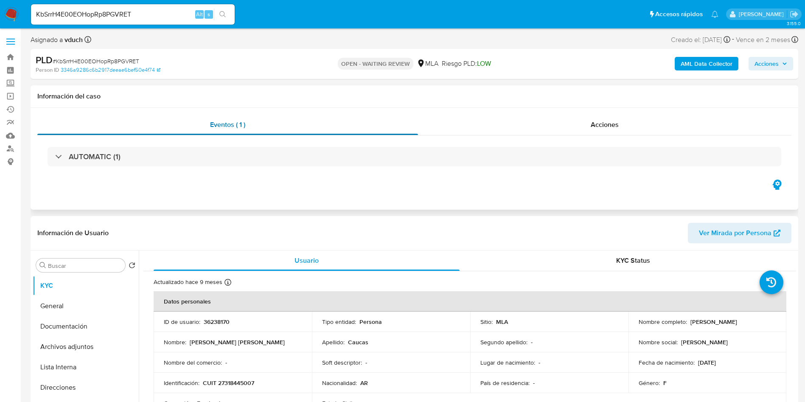
select select "10"
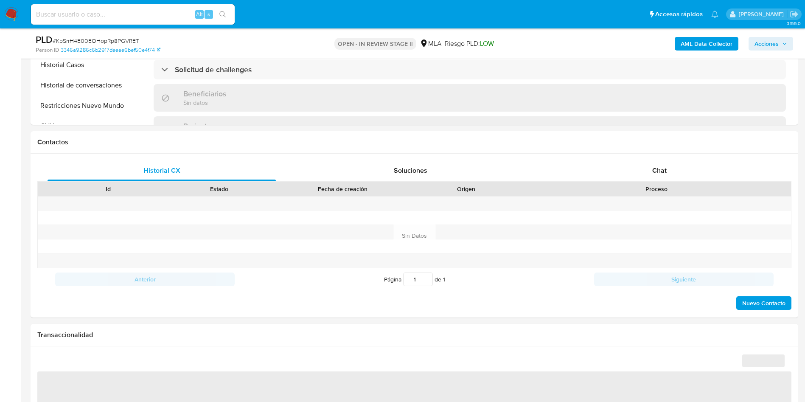
scroll to position [318, 0]
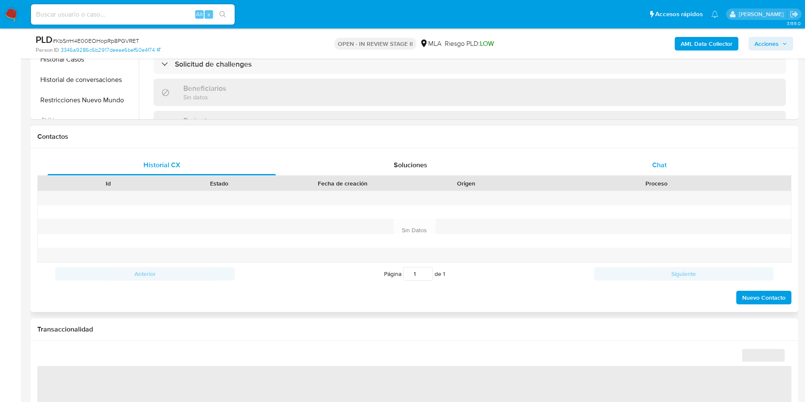
click at [685, 166] on div "Chat" at bounding box center [659, 165] width 228 height 20
select select "10"
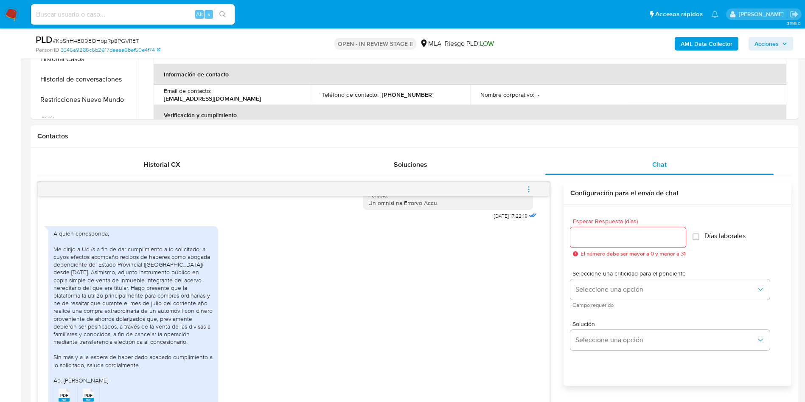
scroll to position [382, 0]
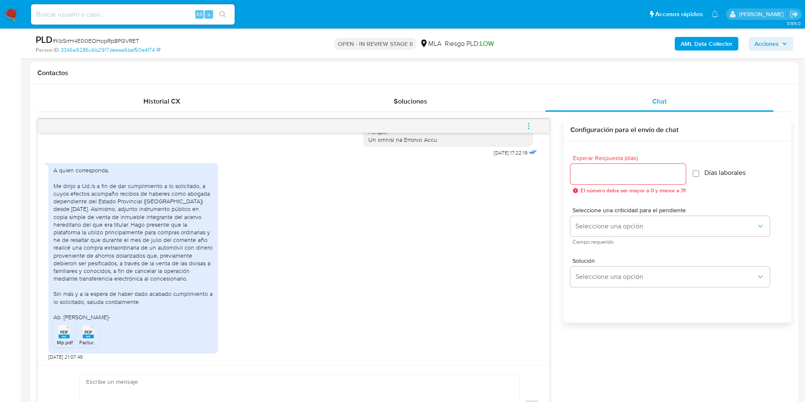
click at [89, 216] on div "A quien corresponda, Me dirijo a Ud./s a fin de dar cumplimiento a lo solicitad…" at bounding box center [133, 243] width 160 height 154
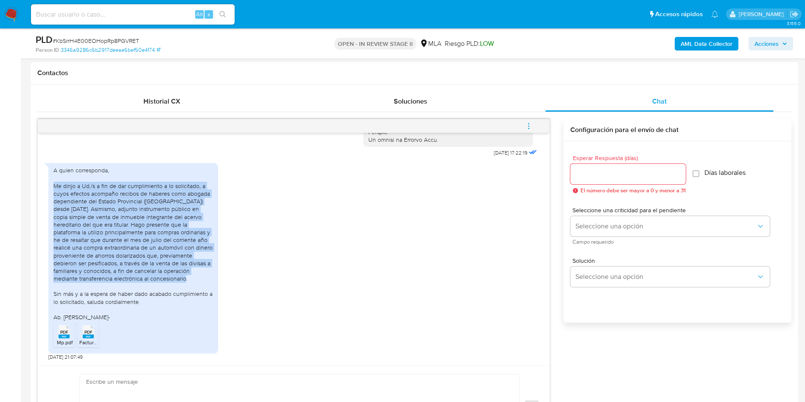
click at [89, 216] on div "A quien corresponda, Me dirijo a Ud./s a fin de dar cumplimiento a lo solicitad…" at bounding box center [133, 243] width 160 height 154
click at [104, 269] on div "A quien corresponda, Me dirijo a Ud./s a fin de dar cumplimiento a lo solicitad…" at bounding box center [133, 243] width 160 height 154
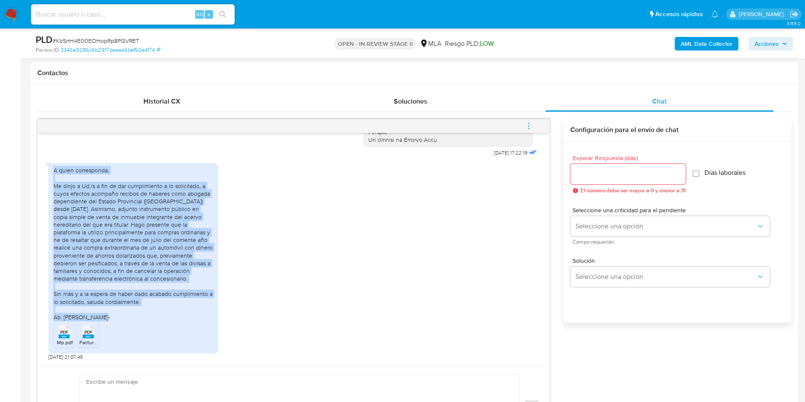
drag, startPoint x: 121, startPoint y: 313, endPoint x: 47, endPoint y: 164, distance: 166.1
click at [47, 164] on div "[DATE] 17:22:19 A quien corresponda, Me dirijo a Ud./s a fin de dar cumplimient…" at bounding box center [294, 249] width 512 height 232
copy div "A quien corresponda, Me dirijo a Ud./s a fin de dar cumplimiento a lo solicitad…"
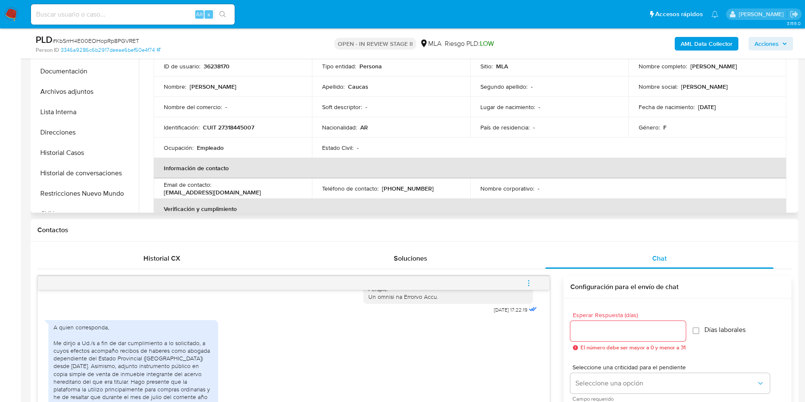
scroll to position [64, 0]
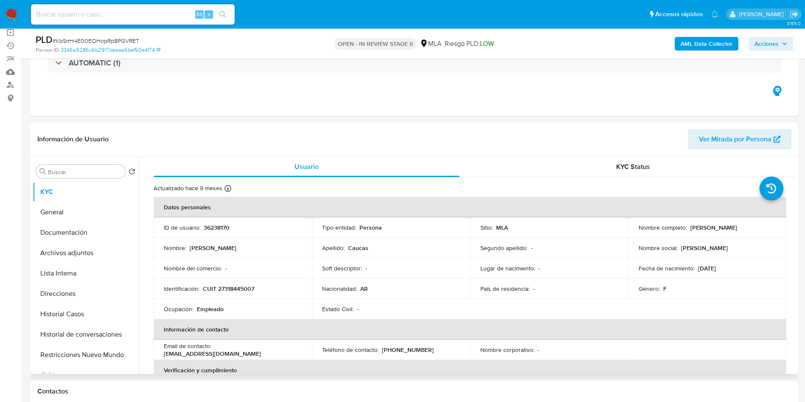
click at [219, 232] on td "ID de usuario : 36238170" at bounding box center [233, 227] width 158 height 20
click at [220, 231] on td "ID de usuario : 36238170" at bounding box center [233, 227] width 158 height 20
click at [220, 221] on td "ID de usuario : 36238170" at bounding box center [233, 227] width 158 height 20
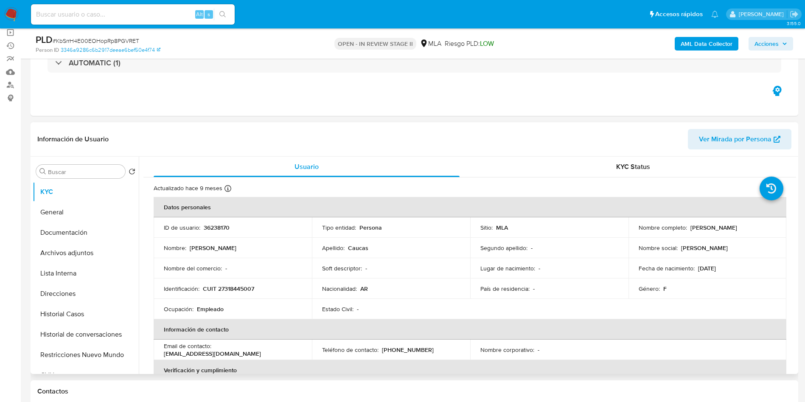
click at [229, 246] on div "Nombre : [PERSON_NAME]" at bounding box center [233, 248] width 138 height 8
click at [218, 230] on p "36238170" at bounding box center [217, 228] width 26 height 8
copy p "36238170"
